Goal: Transaction & Acquisition: Purchase product/service

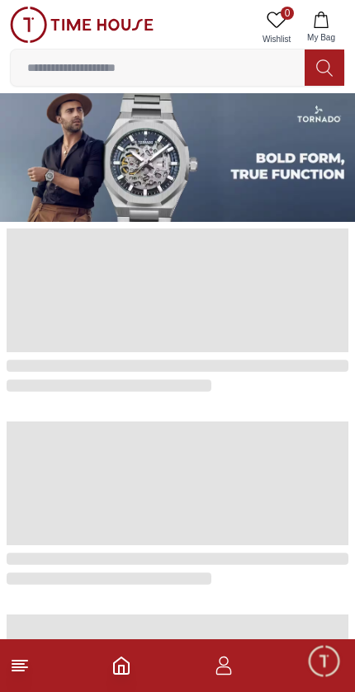
click at [271, 148] on img at bounding box center [177, 157] width 355 height 129
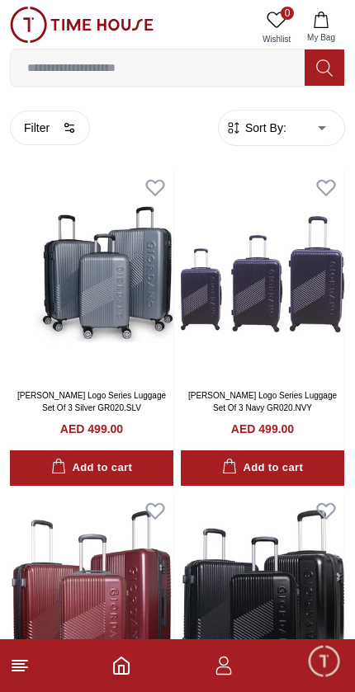
click at [10, 672] on icon at bounding box center [20, 666] width 20 height 20
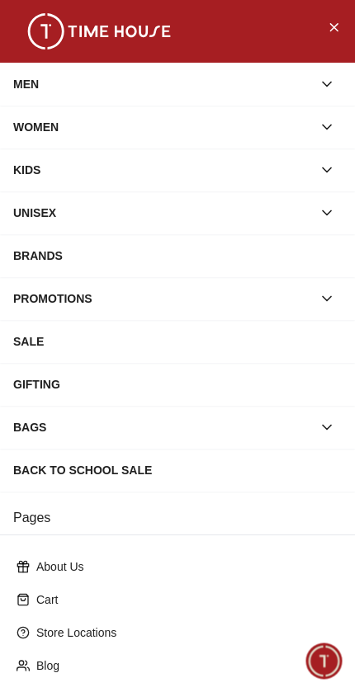
click at [328, 75] on button "button" at bounding box center [327, 84] width 30 height 30
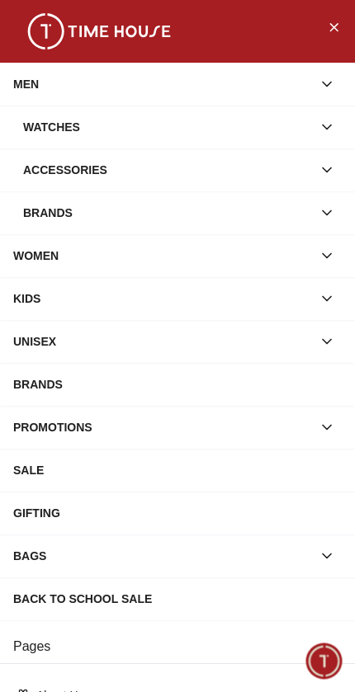
click at [64, 129] on div "Watches" at bounding box center [167, 127] width 289 height 30
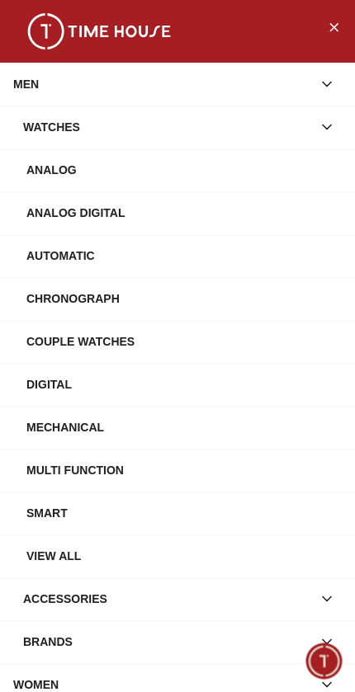
click at [82, 133] on div "Watches" at bounding box center [167, 127] width 289 height 30
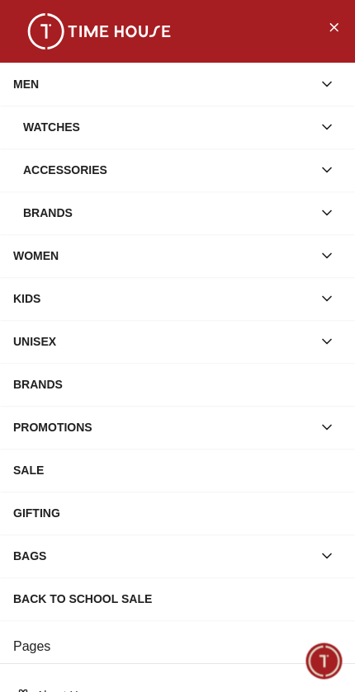
click at [87, 127] on div "Watches" at bounding box center [167, 127] width 289 height 30
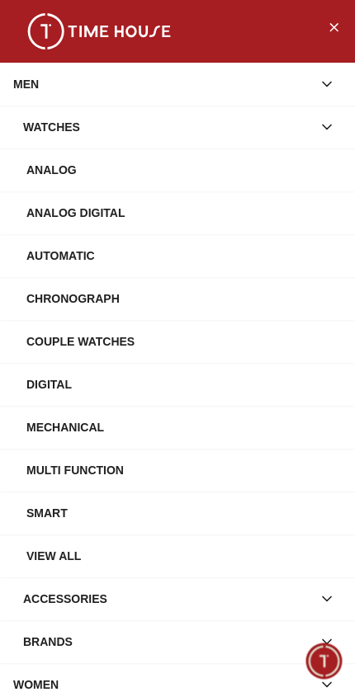
click at [86, 178] on div "Analog" at bounding box center [183, 170] width 315 height 30
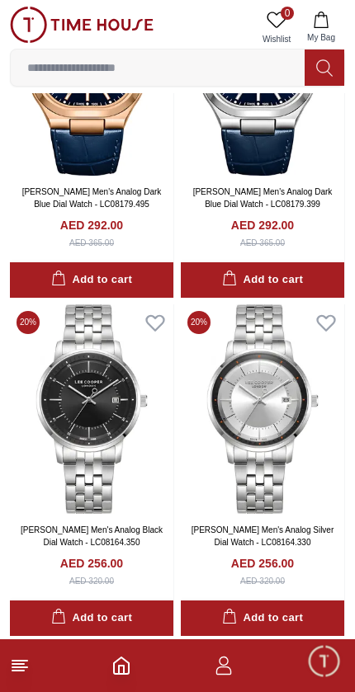
scroll to position [2892, 0]
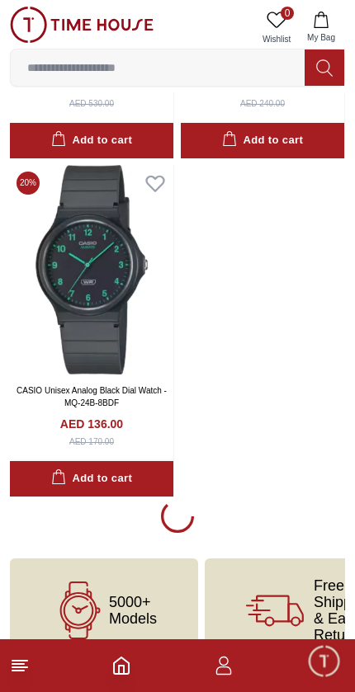
scroll to position [12473, 0]
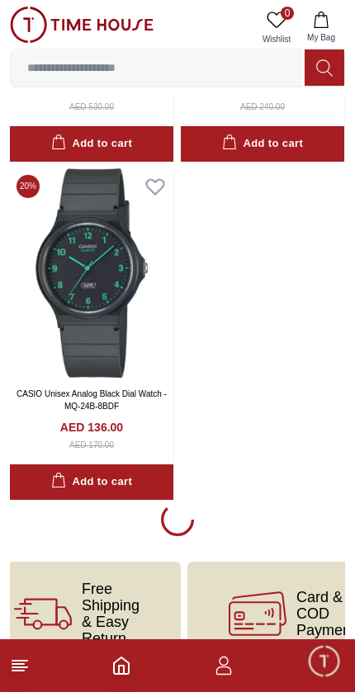
scroll to position [0, 233]
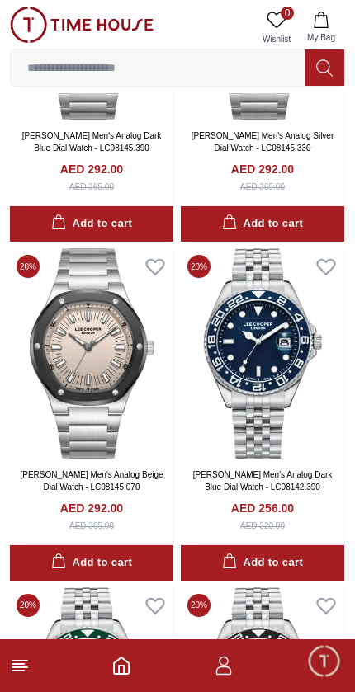
scroll to position [14087, 0]
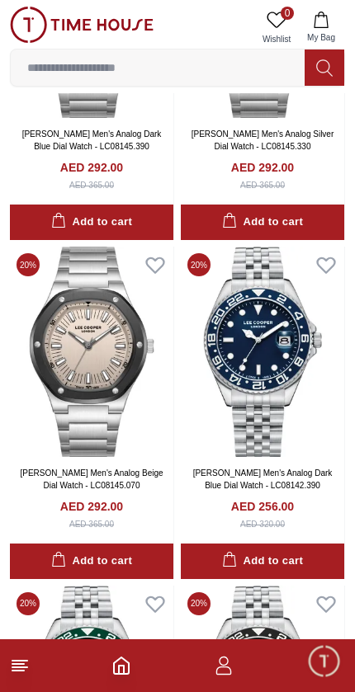
click at [257, 385] on img at bounding box center [262, 352] width 163 height 210
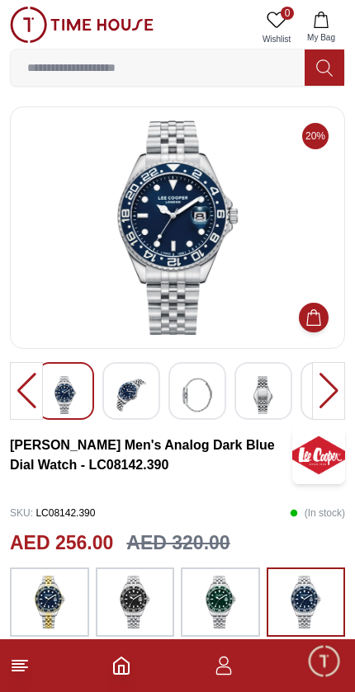
click at [227, 596] on img at bounding box center [220, 602] width 41 height 53
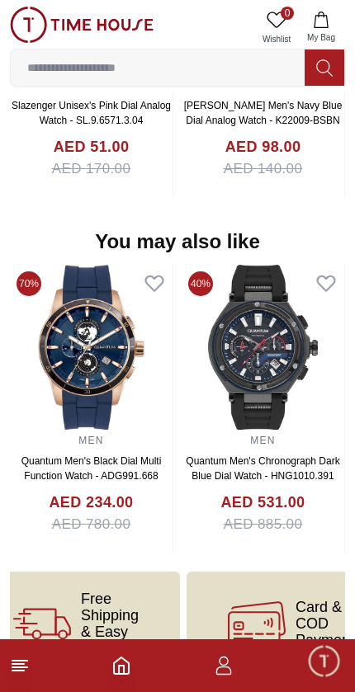
scroll to position [1567, 0]
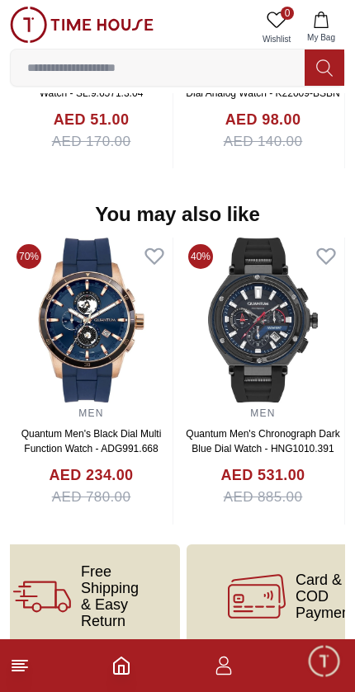
click at [17, 675] on icon at bounding box center [20, 666] width 20 height 20
